Goal: Navigation & Orientation: Find specific page/section

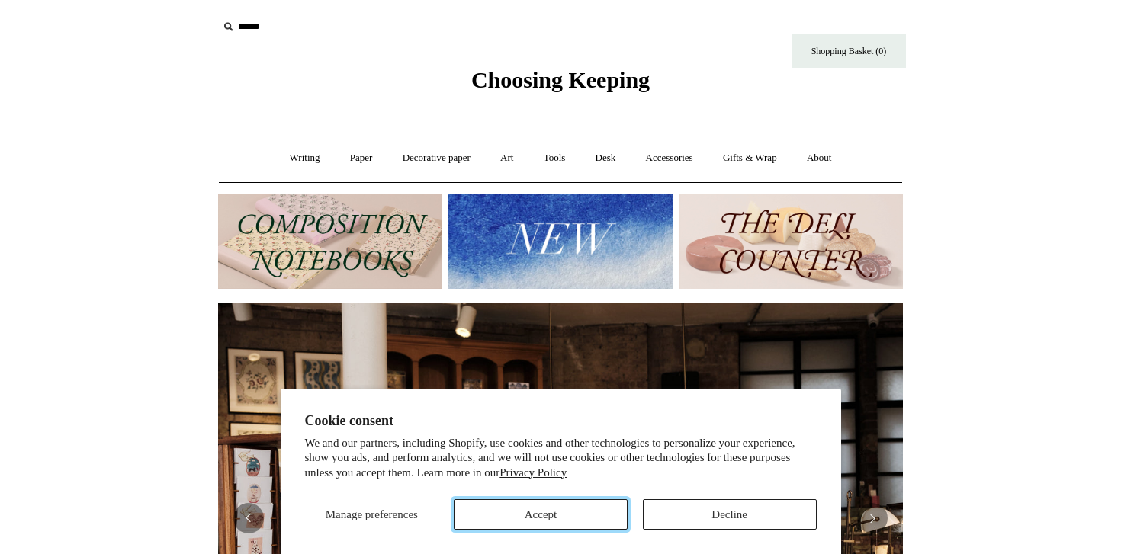
click at [542, 509] on button "Accept" at bounding box center [541, 515] width 174 height 31
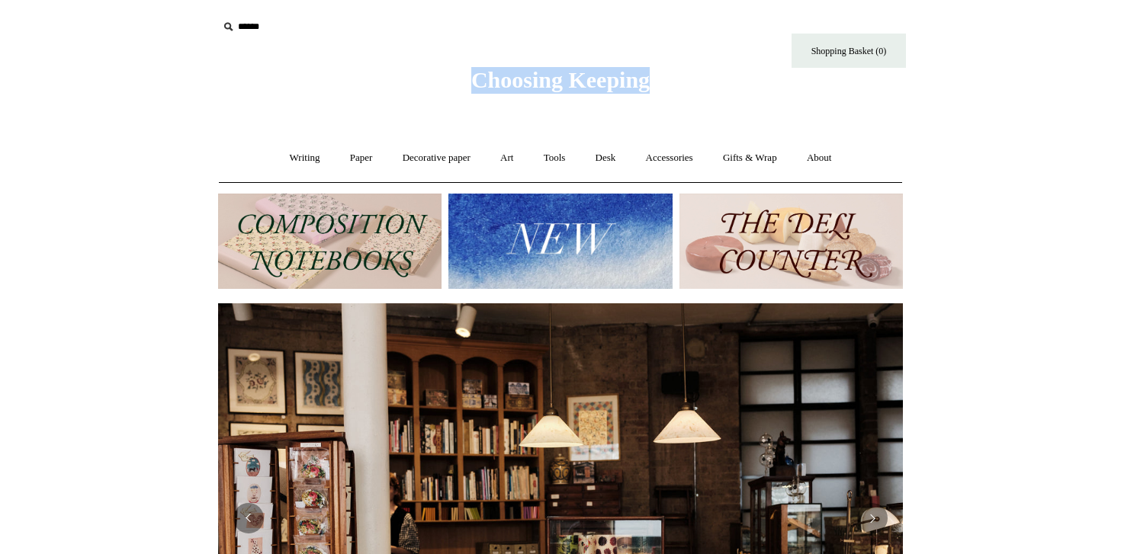
drag, startPoint x: 413, startPoint y: 74, endPoint x: 689, endPoint y: 77, distance: 276.1
click at [689, 77] on div "Choosing Keeping" at bounding box center [560, 47] width 763 height 94
copy span "Choosing Keeping"
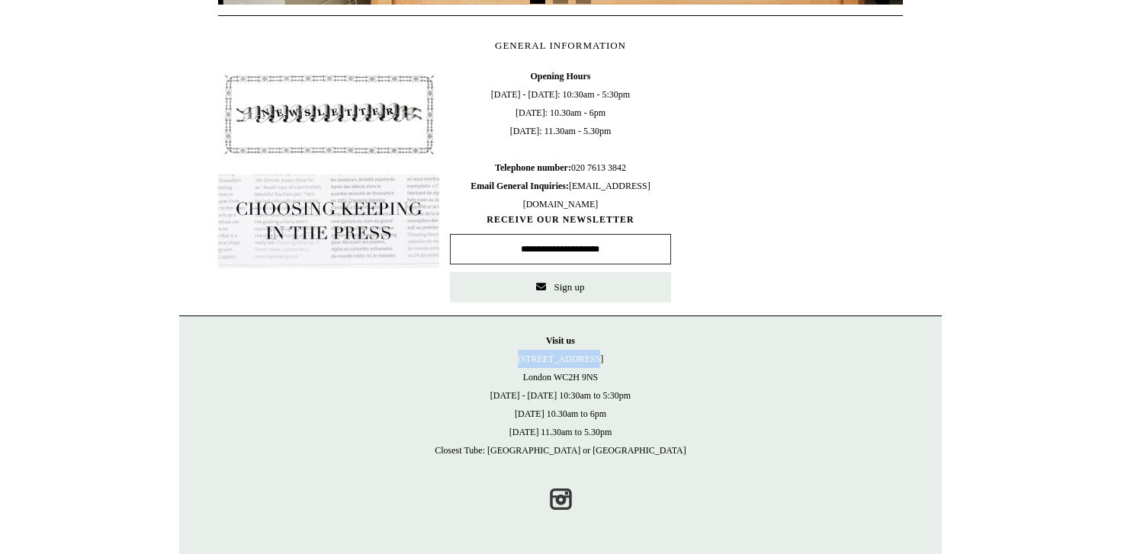
drag, startPoint x: 521, startPoint y: 359, endPoint x: 627, endPoint y: 363, distance: 106.1
click at [627, 363] on p "Visit [GEOGRAPHIC_DATA][STREET_ADDRESS] [DATE] - [DATE] 10:30am to 5:30pm [DATE…" at bounding box center [560, 396] width 732 height 128
copy p "[STREET_ADDRESS]"
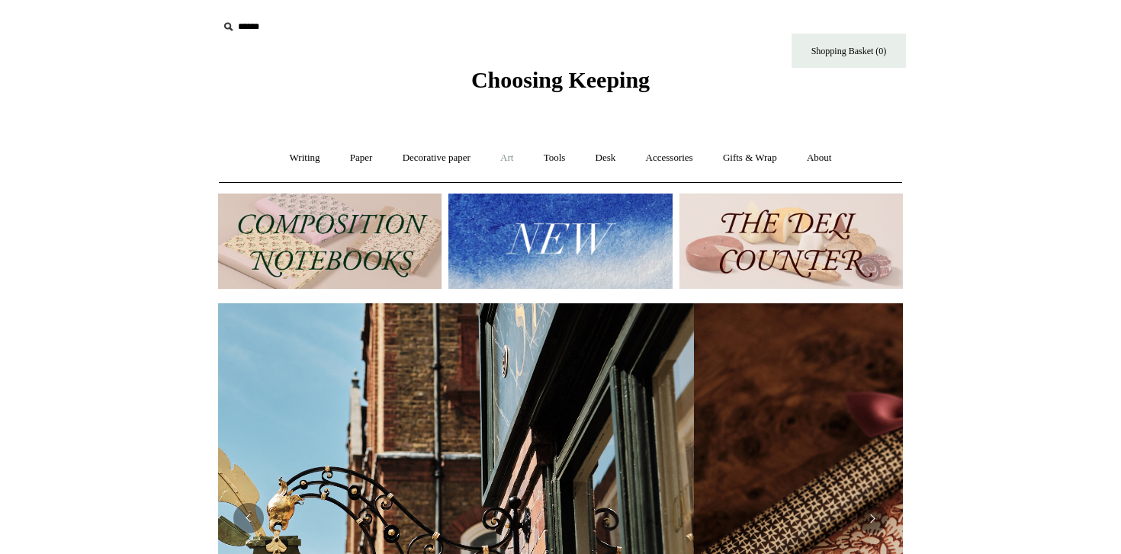
click at [497, 164] on link "Art +" at bounding box center [507, 158] width 40 height 40
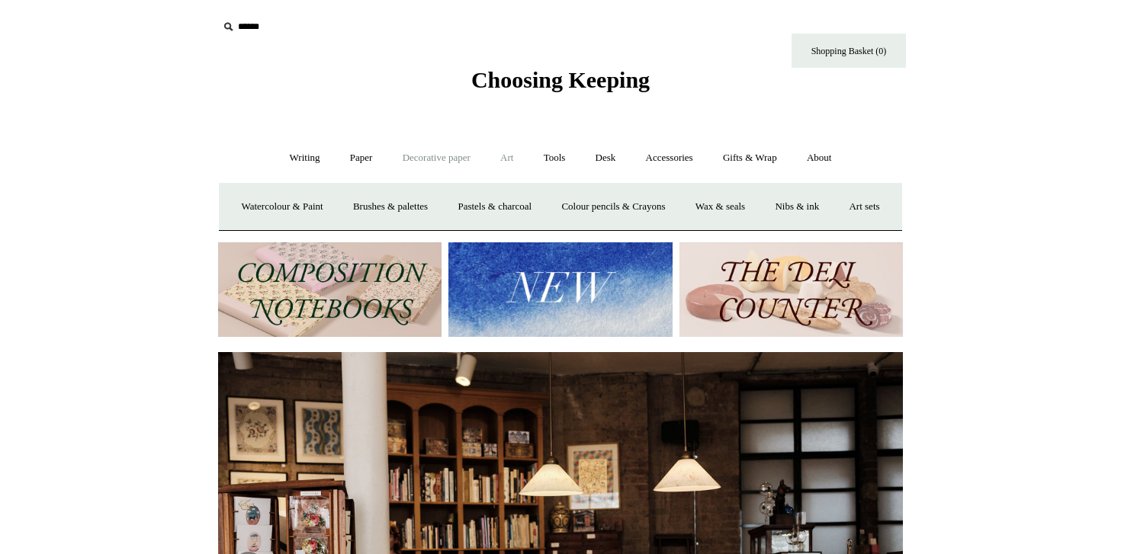
click at [451, 162] on link "Decorative paper +" at bounding box center [436, 158] width 95 height 40
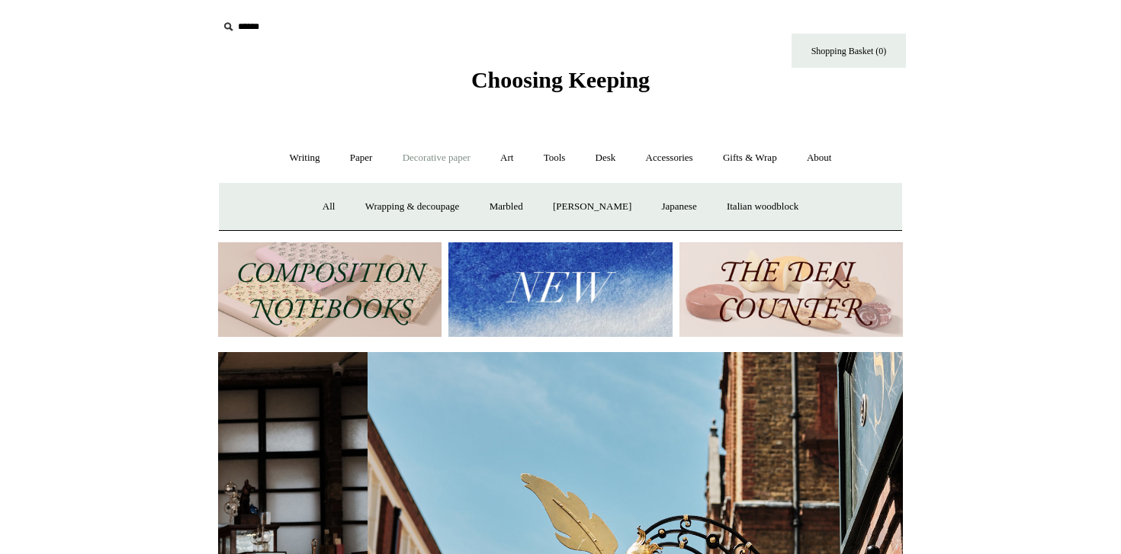
scroll to position [0, 685]
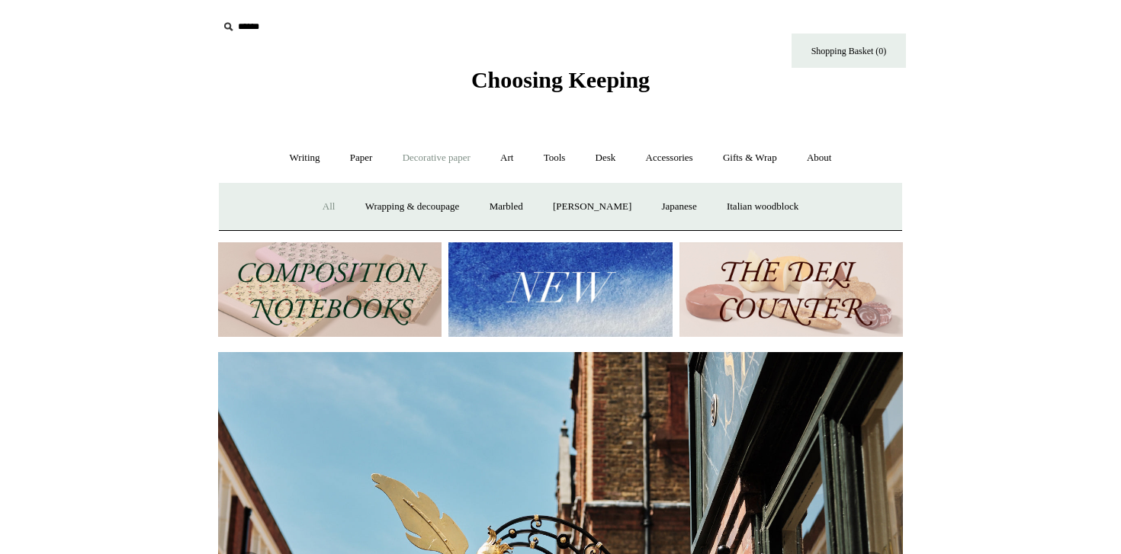
click at [316, 210] on link "All" at bounding box center [329, 207] width 40 height 40
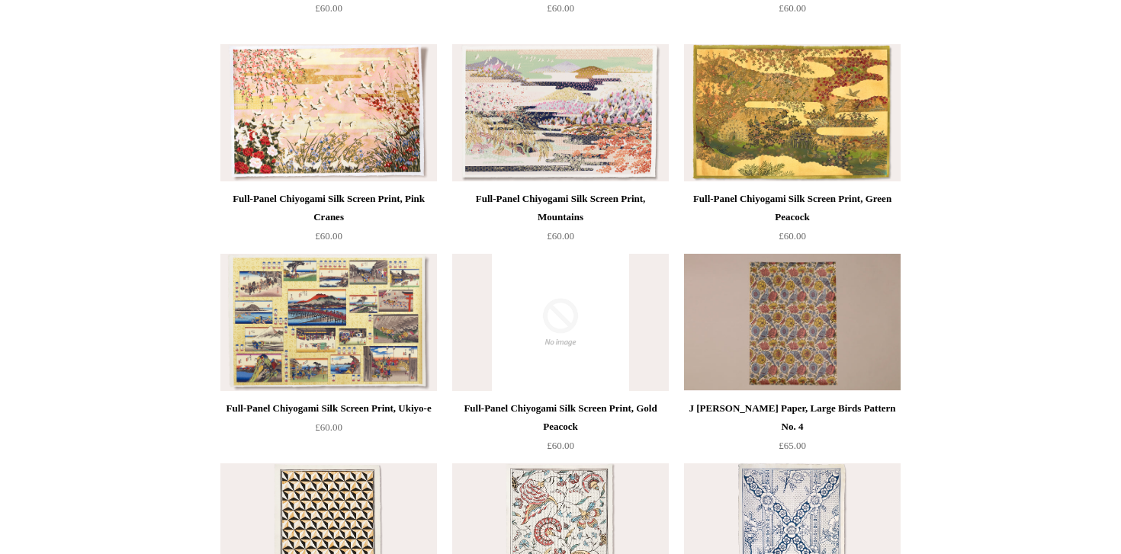
scroll to position [1451, 0]
